Goal: Information Seeking & Learning: Learn about a topic

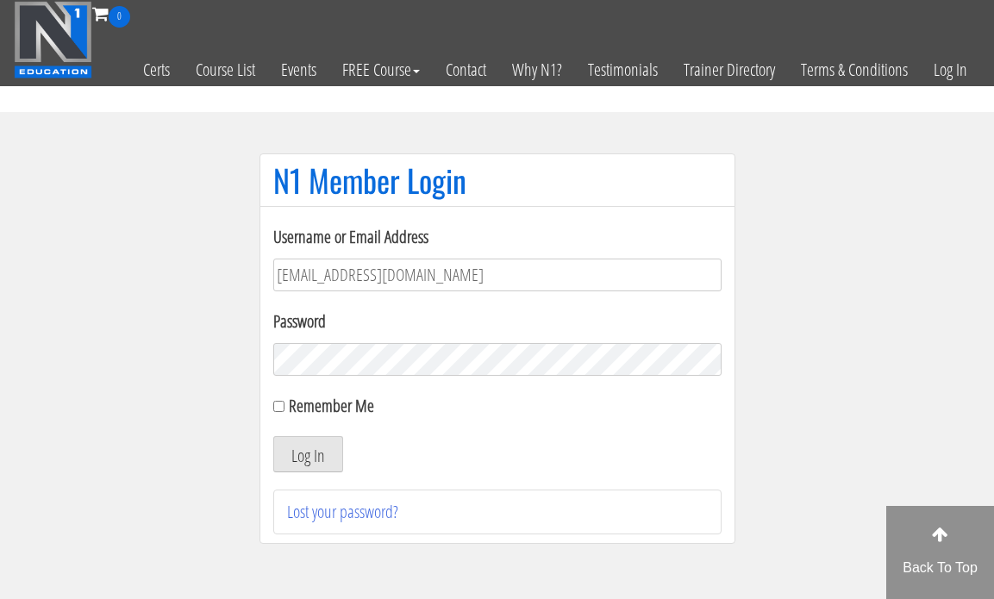
click at [314, 457] on button "Log In" at bounding box center [308, 454] width 70 height 36
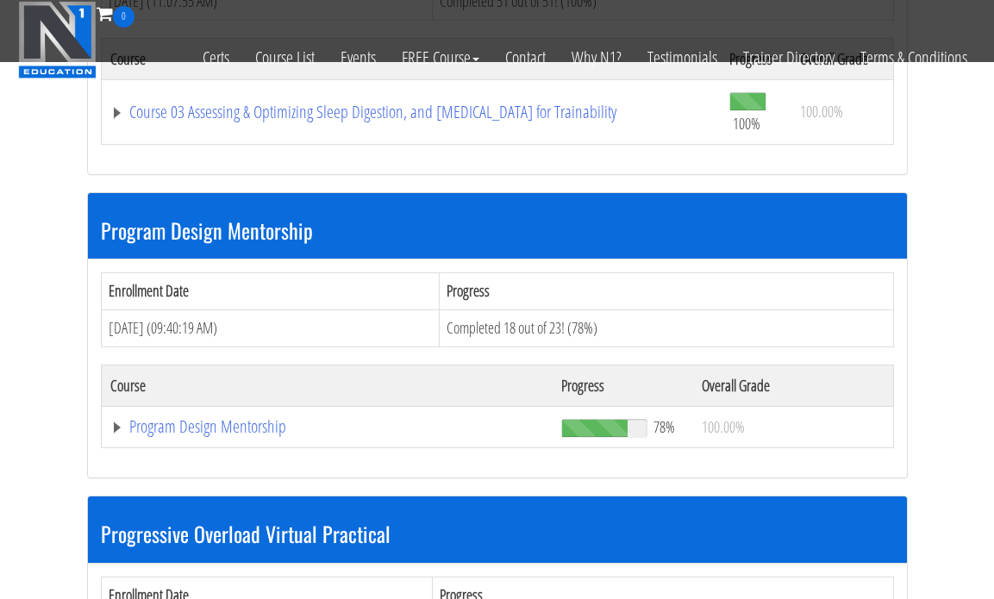
scroll to position [1706, 0]
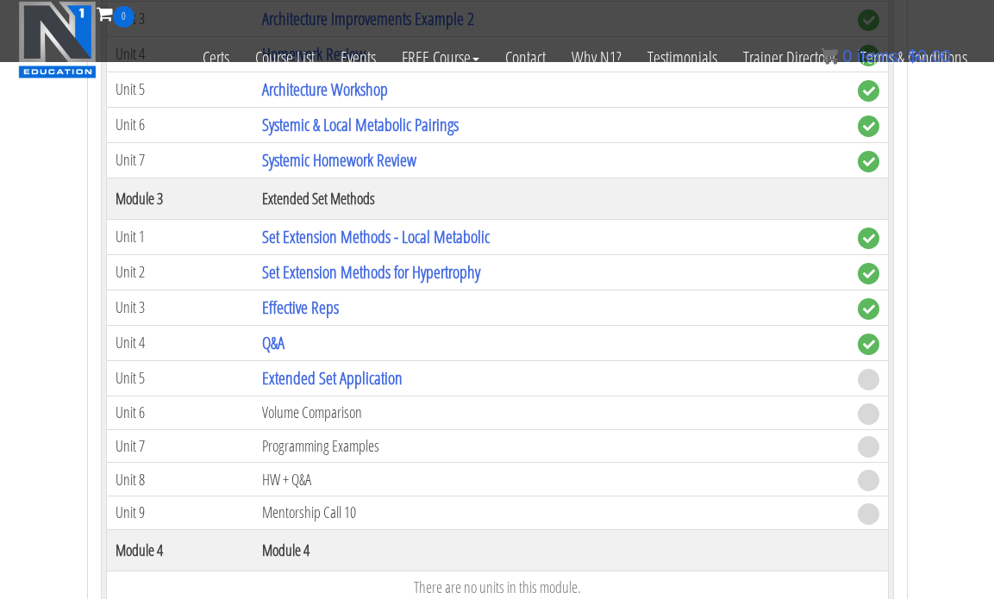
scroll to position [2524, 0]
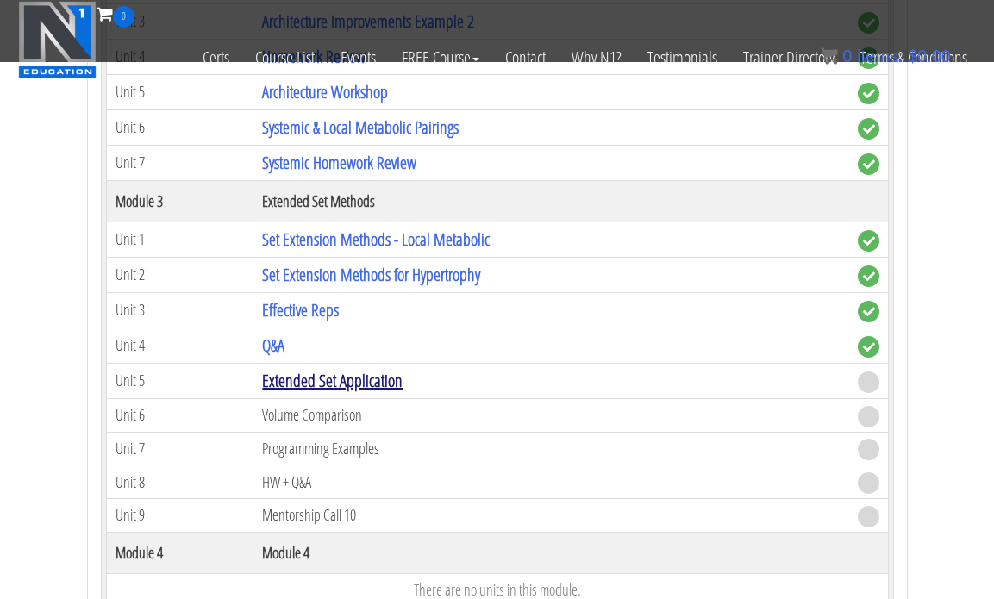
click at [307, 382] on link "Extended Set Application" at bounding box center [332, 380] width 141 height 23
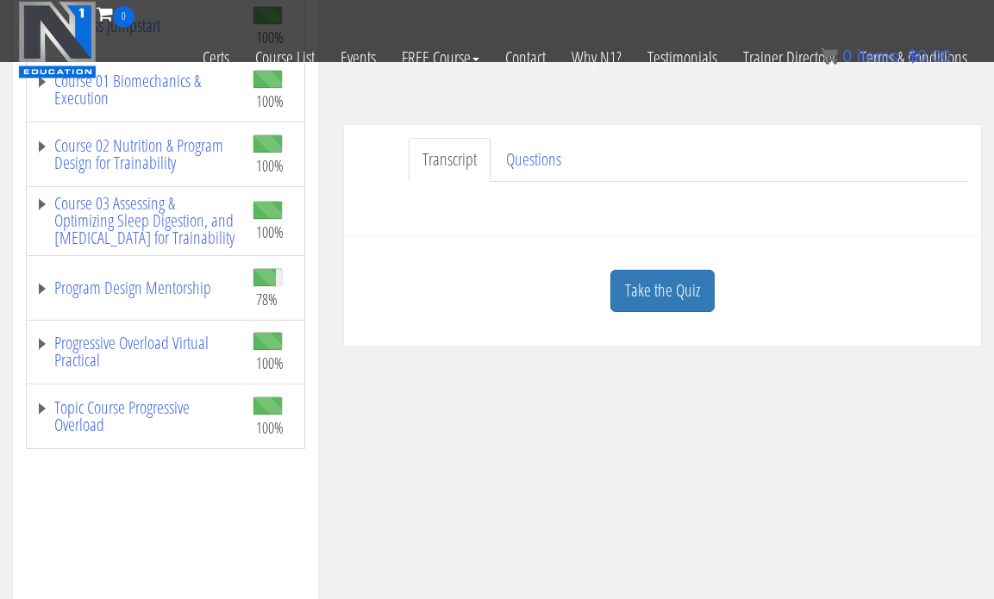
scroll to position [352, 0]
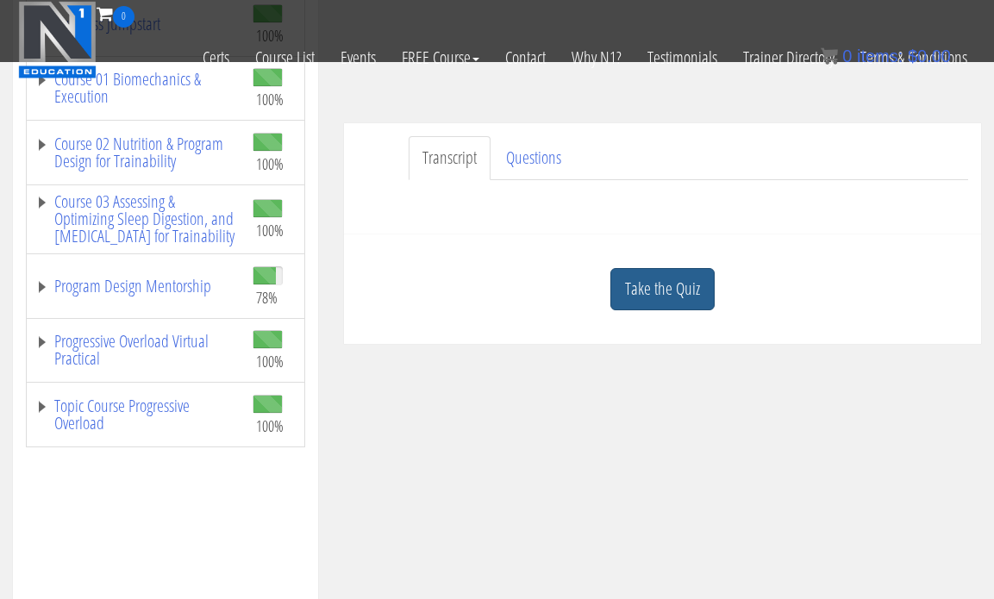
click at [668, 292] on link "Take the Quiz" at bounding box center [662, 289] width 104 height 42
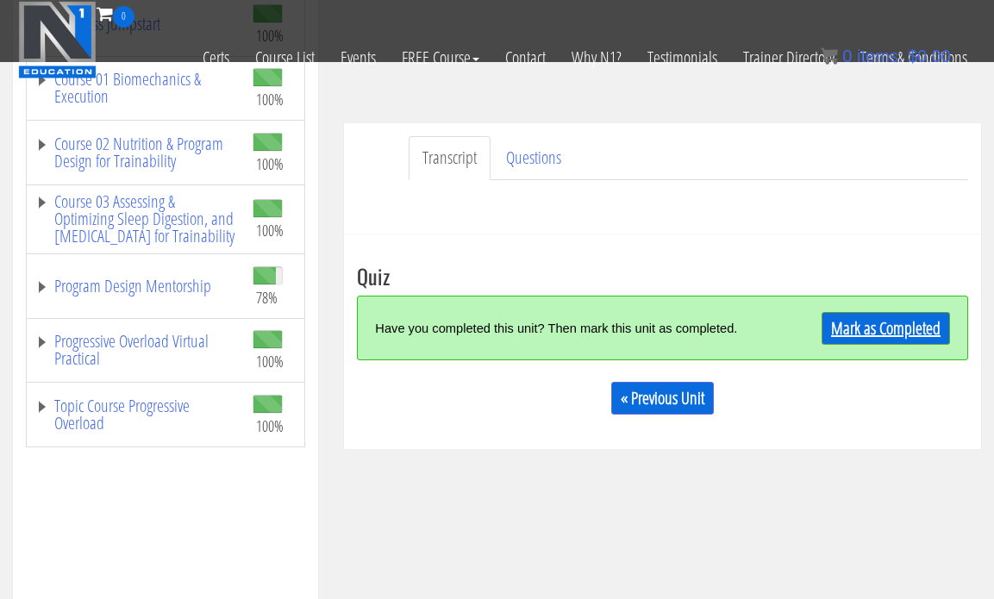
click at [838, 330] on link "Mark as Completed" at bounding box center [886, 328] width 128 height 33
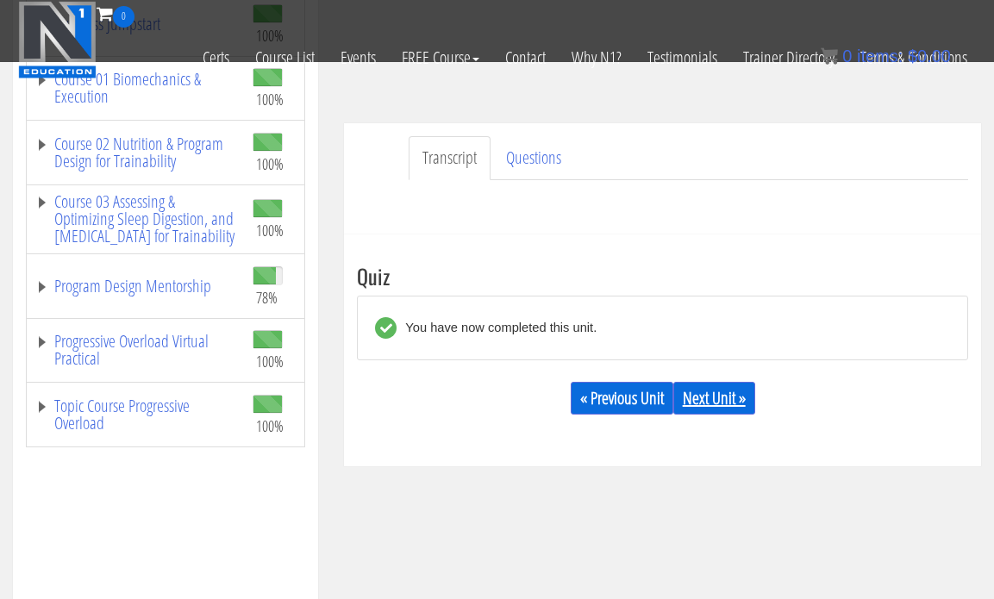
click at [736, 391] on link "Next Unit »" at bounding box center [714, 398] width 82 height 33
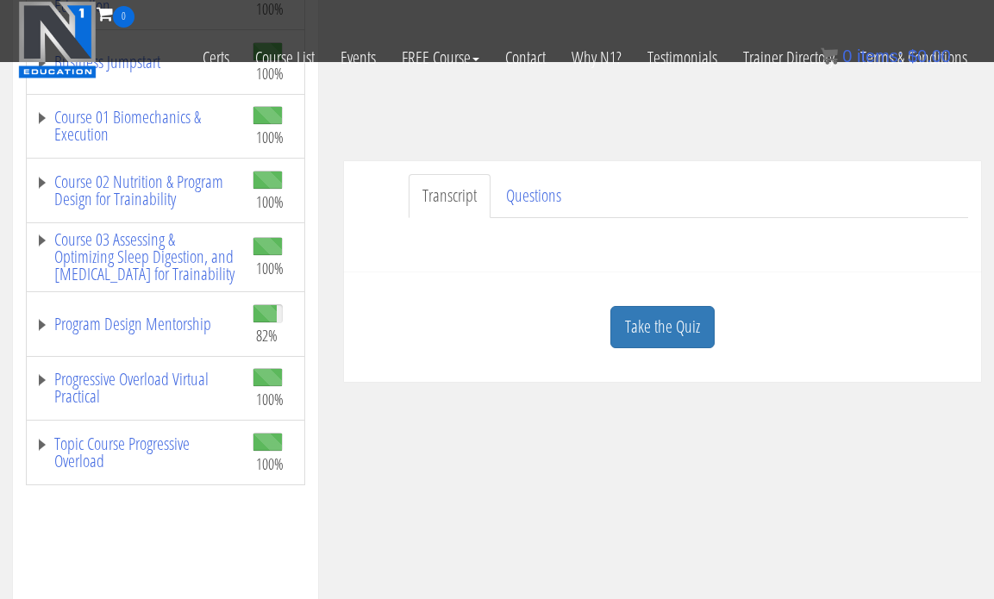
scroll to position [309, 0]
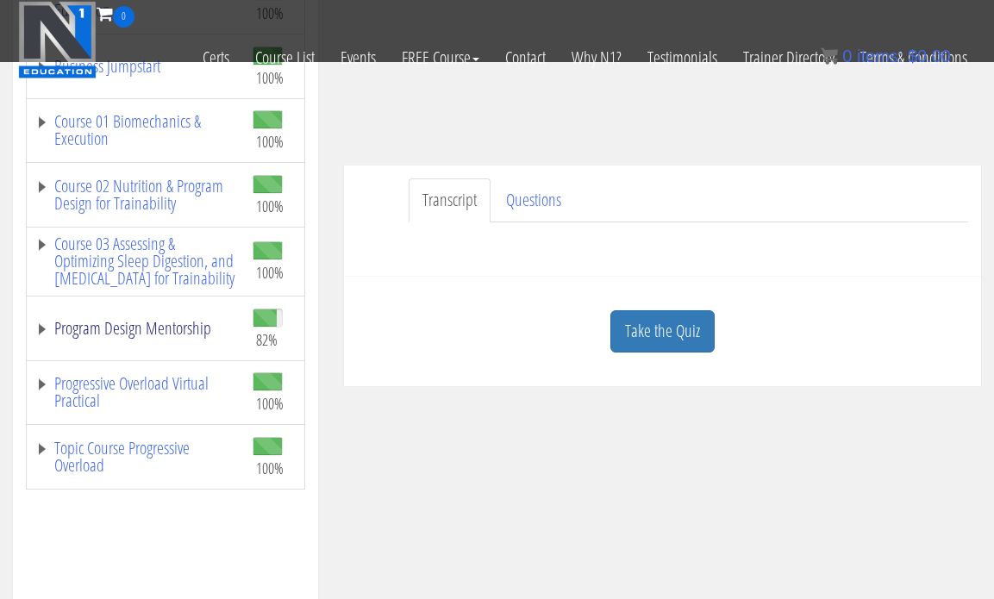
click at [177, 337] on link "Program Design Mentorship" at bounding box center [135, 328] width 200 height 17
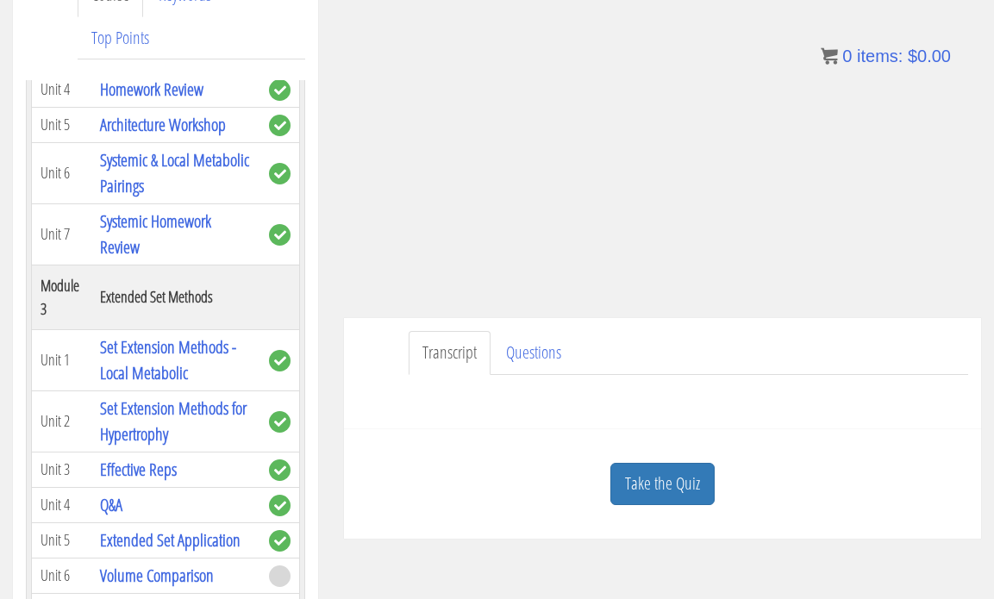
scroll to position [267, 0]
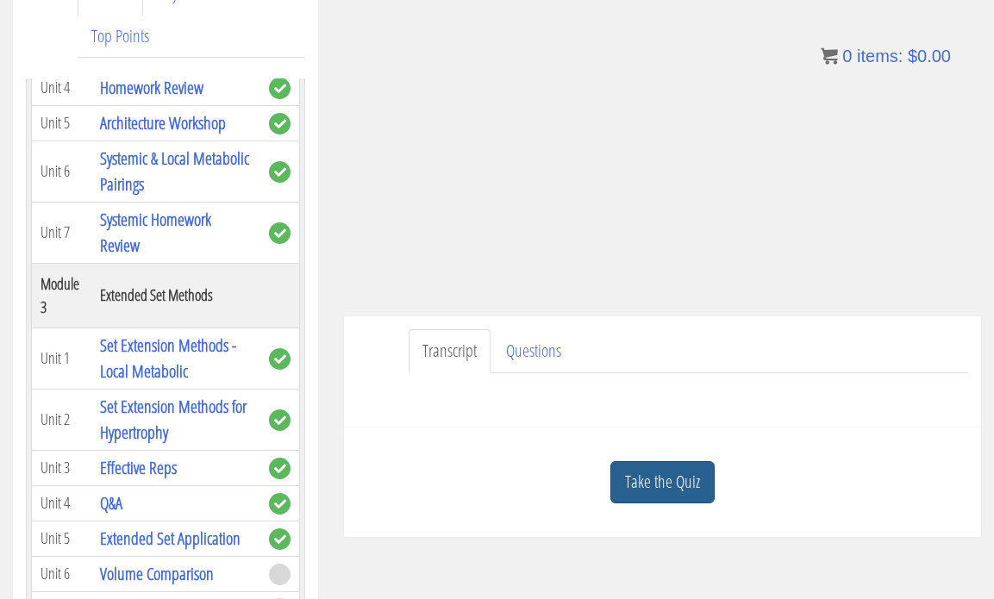
click at [648, 483] on link "Take the Quiz" at bounding box center [662, 482] width 104 height 42
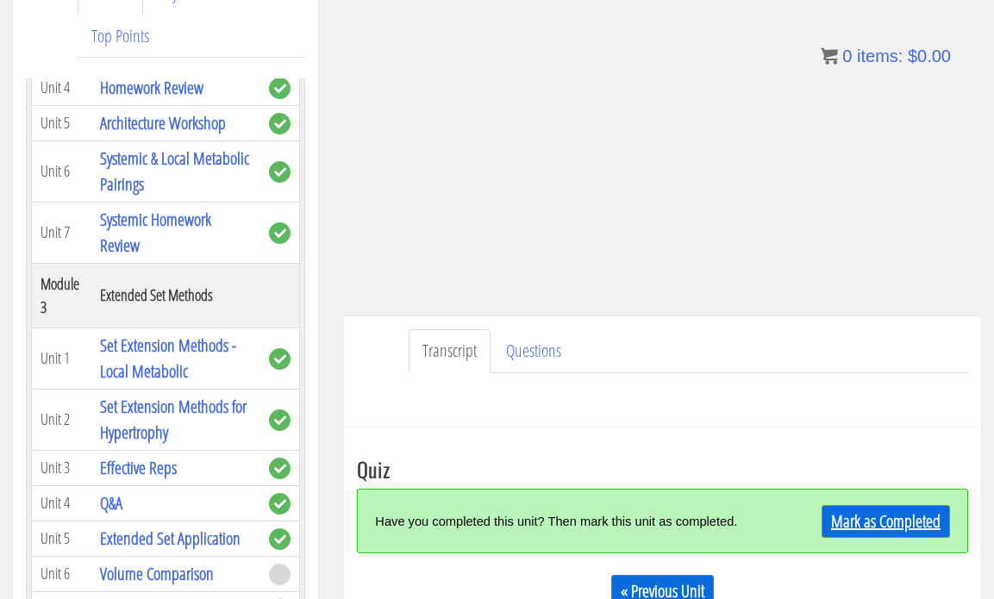
click at [855, 529] on link "Mark as Completed" at bounding box center [886, 521] width 128 height 33
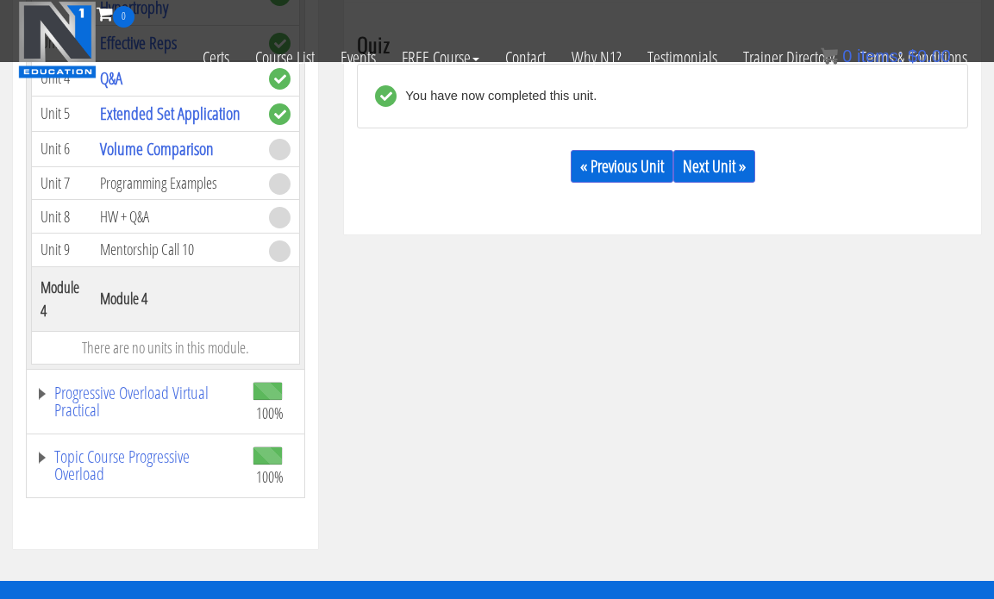
scroll to position [459, 0]
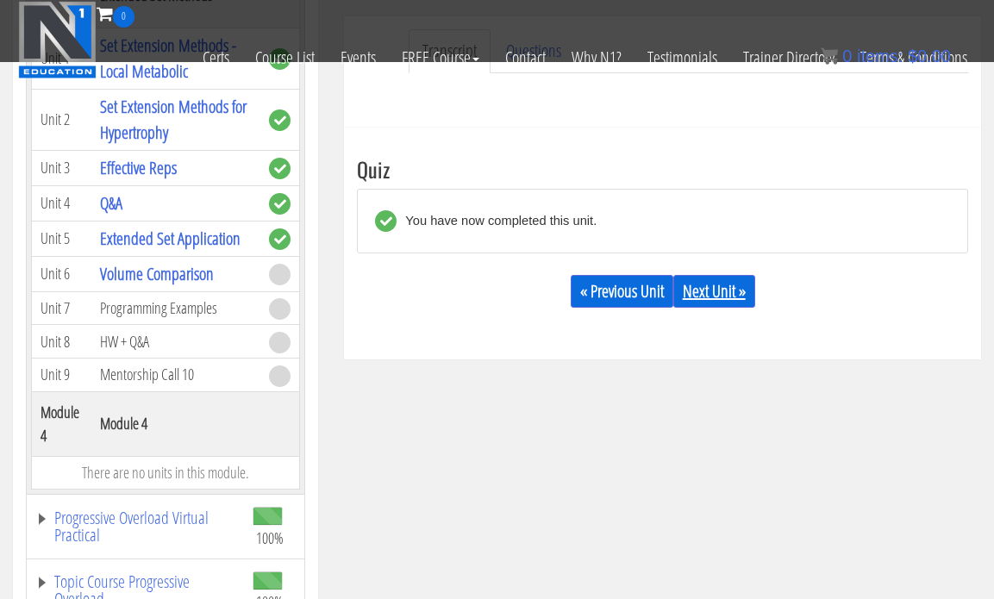
click at [685, 302] on link "Next Unit »" at bounding box center [714, 291] width 82 height 33
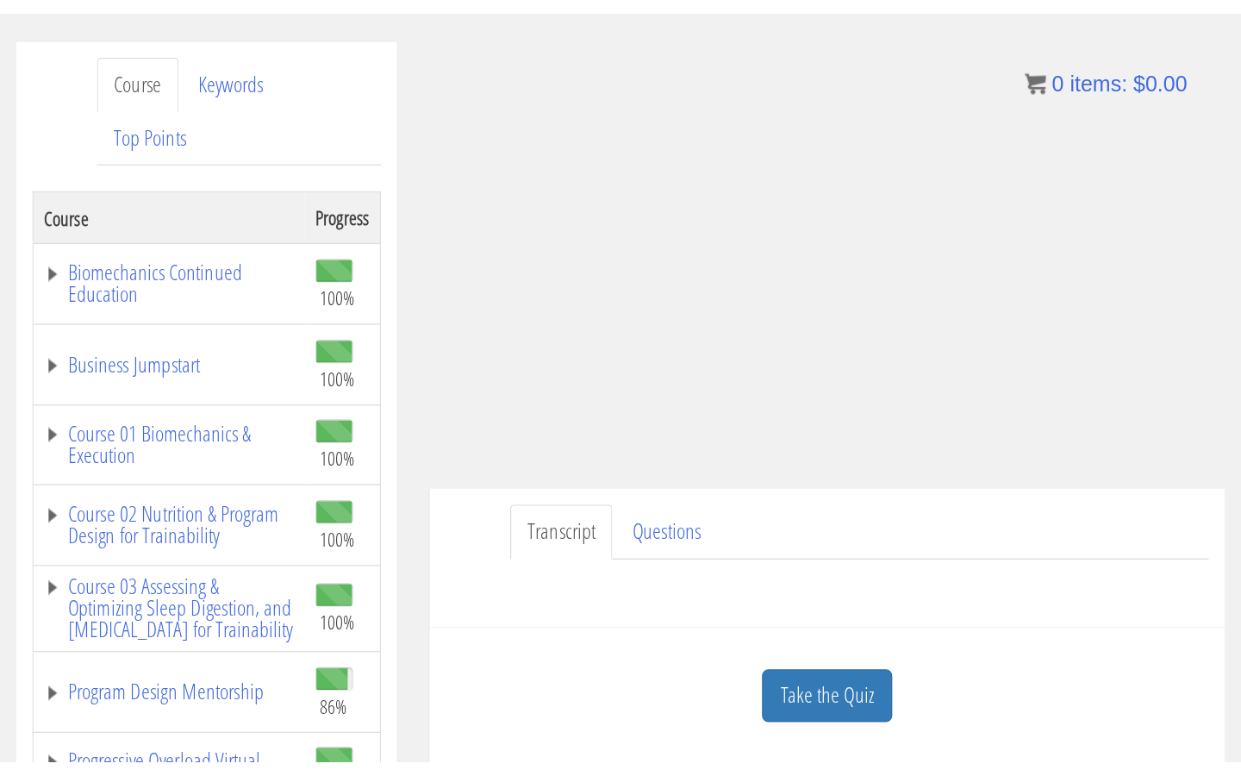
scroll to position [200, 0]
